Goal: Check status

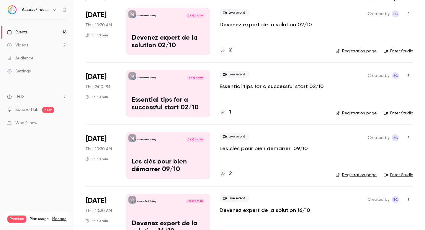
scroll to position [50, 0]
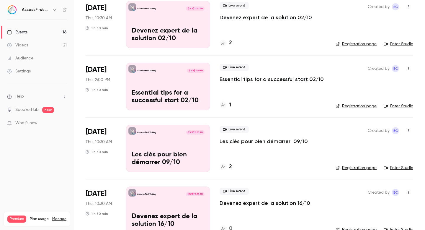
click at [350, 167] on link "Registration page" at bounding box center [356, 168] width 41 height 6
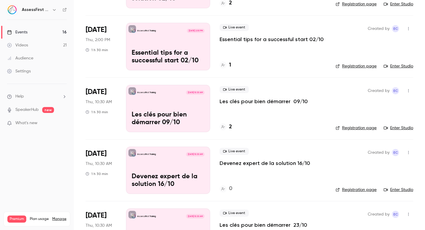
scroll to position [100, 0]
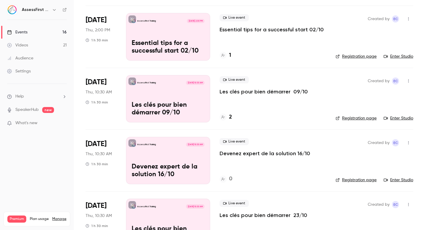
click at [364, 117] on link "Registration page" at bounding box center [356, 118] width 41 height 6
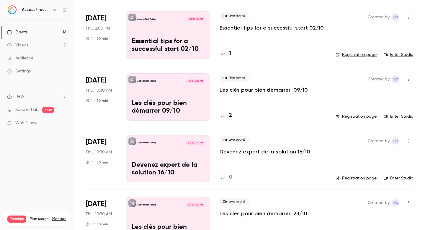
scroll to position [105, 0]
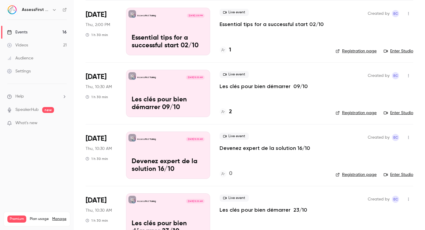
click at [246, 85] on p "Les clés pour bien démarrer 09/10" at bounding box center [264, 86] width 88 height 7
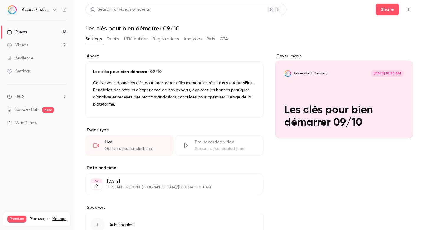
click at [170, 37] on button "Registrations" at bounding box center [166, 38] width 26 height 9
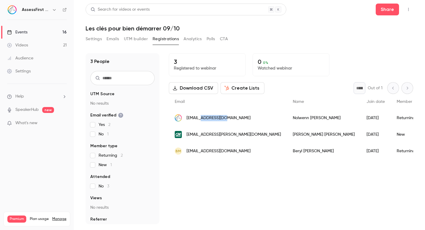
click at [181, 117] on img "People list" at bounding box center [178, 117] width 7 height 7
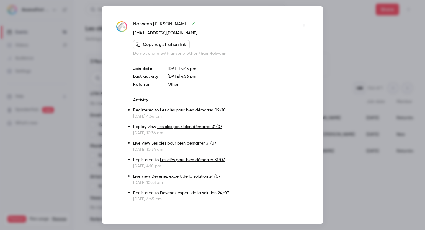
scroll to position [1, 0]
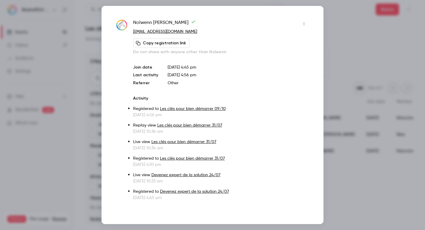
click at [370, 180] on div at bounding box center [212, 115] width 425 height 230
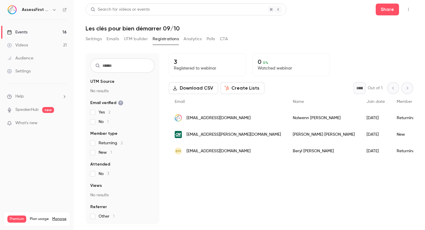
scroll to position [0, 0]
